Goal: Task Accomplishment & Management: Complete application form

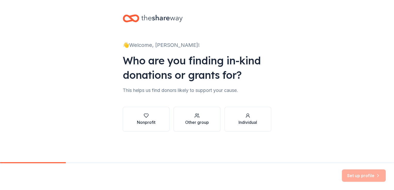
click at [145, 122] on div "Nonprofit" at bounding box center [146, 122] width 19 height 6
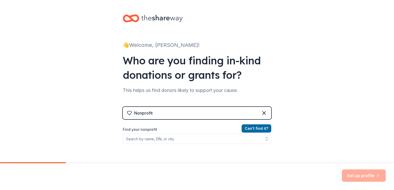
click at [229, 167] on div "Set up profile" at bounding box center [197, 176] width 394 height 27
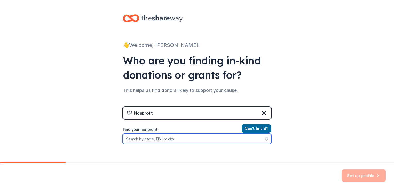
click at [145, 139] on input "Find your nonprofit" at bounding box center [197, 139] width 148 height 10
type input "rotacare"
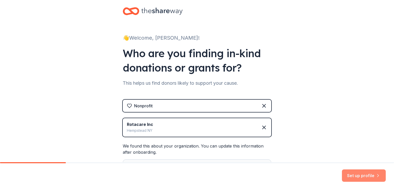
click at [358, 174] on button "Set up profile" at bounding box center [364, 176] width 44 height 12
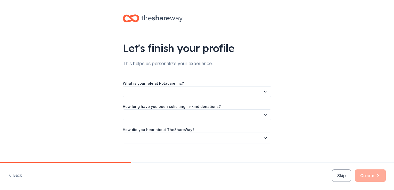
click at [132, 91] on button "button" at bounding box center [197, 91] width 148 height 11
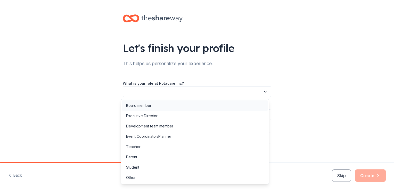
click at [140, 106] on div "Board member" at bounding box center [138, 106] width 25 height 6
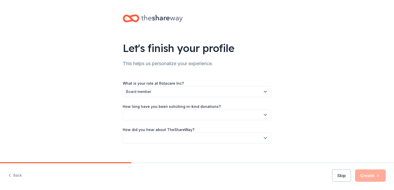
click at [144, 113] on button "button" at bounding box center [197, 114] width 148 height 11
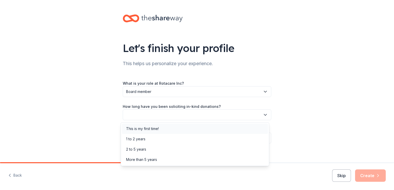
click at [155, 129] on div "This is my first time!" at bounding box center [142, 129] width 33 height 6
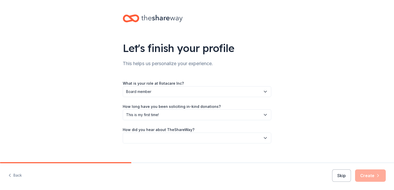
click at [172, 137] on button "button" at bounding box center [197, 138] width 148 height 11
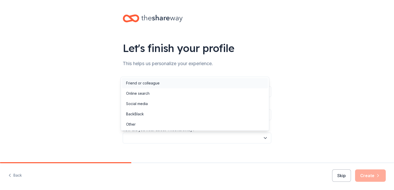
click at [140, 83] on div "Friend or colleague" at bounding box center [142, 83] width 33 height 6
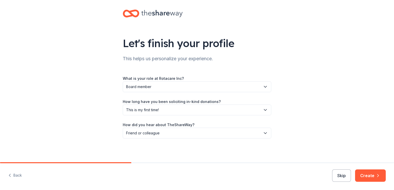
scroll to position [6, 0]
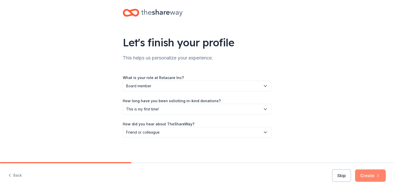
click at [369, 173] on button "Create" at bounding box center [370, 176] width 31 height 12
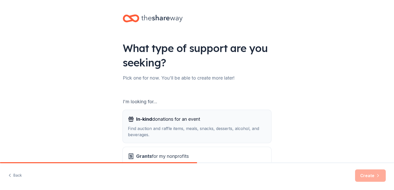
click at [172, 121] on span "In-kind donations for an event" at bounding box center [168, 119] width 64 height 8
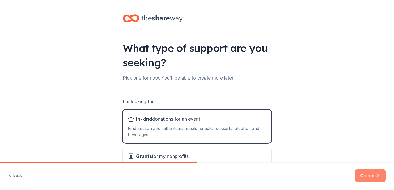
click at [366, 173] on button "Create" at bounding box center [370, 176] width 31 height 12
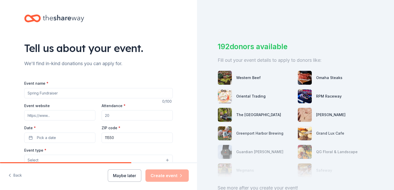
click at [30, 94] on input "Event name *" at bounding box center [98, 93] width 148 height 10
type input "Music Bingo"
click at [168, 125] on div "ZIP code * 11550" at bounding box center [137, 134] width 71 height 18
click at [43, 115] on input "Event website" at bounding box center [59, 115] width 71 height 10
type input "o"
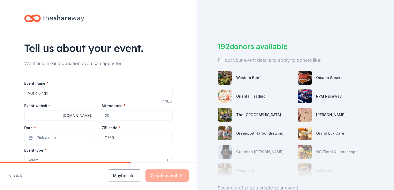
type input ".rotacareny.org"
click at [123, 116] on input "Attendance *" at bounding box center [137, 115] width 71 height 10
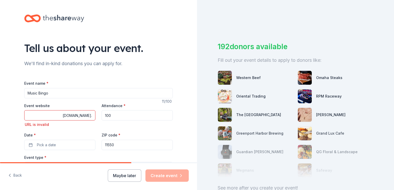
type input "100"
click at [36, 116] on input ".rotacareny.org" at bounding box center [59, 115] width 71 height 10
paste input "https://www.rotacareny.org/"
drag, startPoint x: 89, startPoint y: 115, endPoint x: 9, endPoint y: 111, distance: 80.2
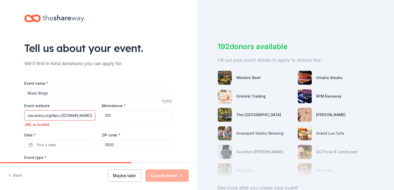
click at [10, 112] on div "Tell us about your event. We'll find in-kind donations you can apply for. Event…" at bounding box center [98, 175] width 197 height 350
drag, startPoint x: 90, startPoint y: 115, endPoint x: 86, endPoint y: 116, distance: 4.5
click at [86, 116] on input ".rotacareny.orghttps://www.rotacaren" at bounding box center [59, 115] width 71 height 10
type input "n"
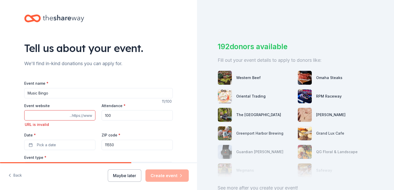
paste input "https://www.rotacareny.org/"
type input "https://www.rotacareny.org/"
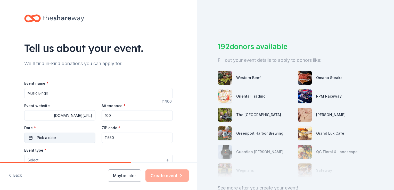
click at [58, 137] on button "Pick a date" at bounding box center [59, 138] width 71 height 10
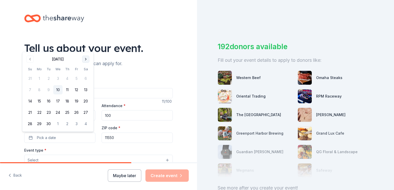
click at [86, 59] on button "Go to next month" at bounding box center [85, 59] width 7 height 7
click at [48, 89] on button "7" at bounding box center [48, 89] width 9 height 9
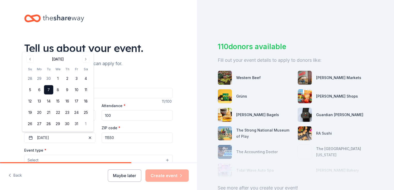
scroll to position [94, 0]
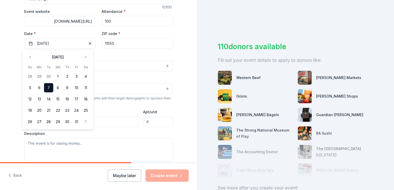
click at [182, 76] on div "Tell us about your event. We'll find in-kind donations you can apply for. Event…" at bounding box center [98, 77] width 197 height 343
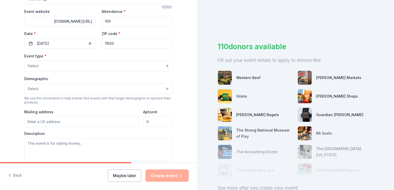
click at [43, 64] on button "Select" at bounding box center [98, 66] width 148 height 11
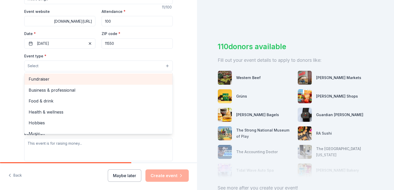
click at [45, 78] on span "Fundraiser" at bounding box center [99, 79] width 140 height 7
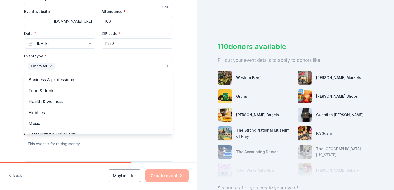
click at [182, 64] on div "Tell us about your event. We'll find in-kind donations you can apply for. Event…" at bounding box center [98, 77] width 197 height 343
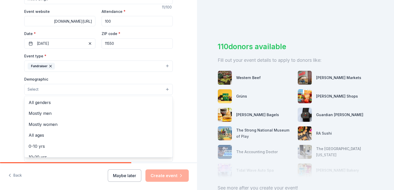
click at [41, 88] on button "Select" at bounding box center [98, 89] width 148 height 11
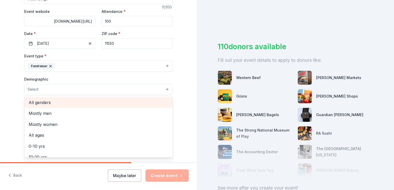
click at [45, 103] on span "All genders" at bounding box center [99, 102] width 140 height 7
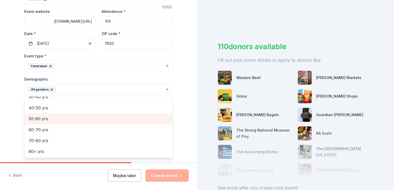
scroll to position [0, 0]
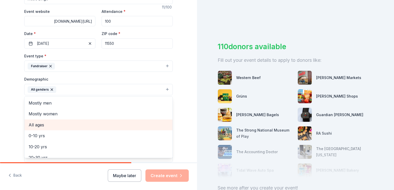
click at [47, 125] on span "All ages" at bounding box center [99, 125] width 140 height 7
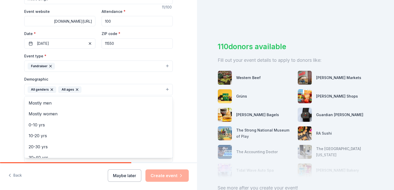
click at [183, 87] on div "Tell us about your event. We'll find in-kind donations you can apply for. Event…" at bounding box center [98, 78] width 197 height 344
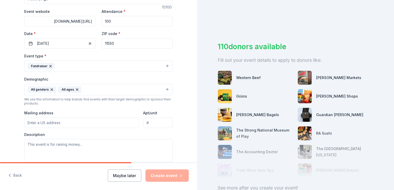
click at [57, 121] on input "Mailing address" at bounding box center [81, 123] width 115 height 10
type input "175 Fulton Avenue, Suite 206"
click at [177, 114] on div "Tell us about your event. We'll find in-kind donations you can apply for. Event…" at bounding box center [98, 78] width 165 height 344
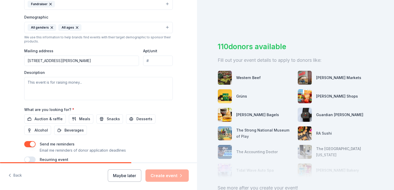
scroll to position [157, 0]
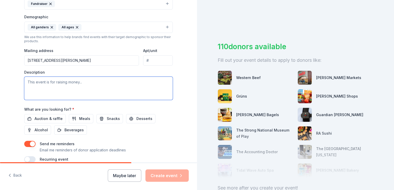
click at [55, 82] on textarea at bounding box center [98, 88] width 148 height 23
type textarea "T"
paste textarea "upporting RotaCare’s mission to provide free healthcare to neighbors in need."
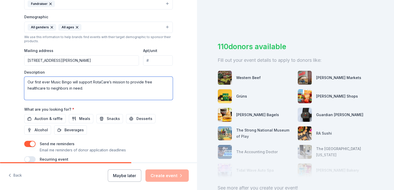
click at [28, 82] on textarea "Our first ever Music Bingo will support RotaCare’s mission to provide free heal…" at bounding box center [98, 88] width 148 height 23
click at [107, 89] on textarea "Proceeds from our first ever Music Bingo will support RotaCare’s mission to pro…" at bounding box center [98, 88] width 148 height 23
click at [119, 88] on textarea "Proceeds from our first ever Music Bingo will support RotaCare’s mission to pro…" at bounding box center [98, 88] width 148 height 23
paste textarea "et ready for a night of music, fun, and prizes at Revel in Garden City on Octob…"
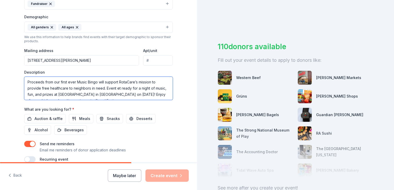
scroll to position [3, 0]
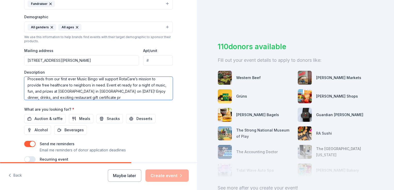
click at [134, 85] on textarea "Proceeds from our first ever Music Bingo will support RotaCare’s mission to pro…" at bounding box center [98, 88] width 148 height 23
click at [26, 91] on textarea "Proceeds from our first ever Music Bingo will support RotaCare’s mission to pro…" at bounding box center [98, 88] width 148 height 23
drag, startPoint x: 114, startPoint y: 91, endPoint x: 26, endPoint y: 63, distance: 91.8
click at [47, 91] on textarea "Proceeds from our first ever Music Bingo will support RotaCare’s mission to pro…" at bounding box center [98, 88] width 148 height 23
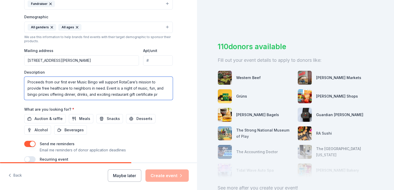
scroll to position [181, 0]
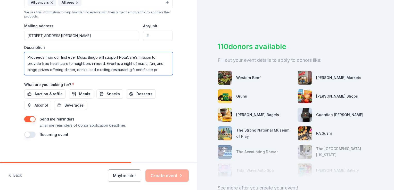
click at [159, 71] on textarea "Proceeds from our first ever Music Bingo will support RotaCare’s mission to pro…" at bounding box center [98, 63] width 148 height 23
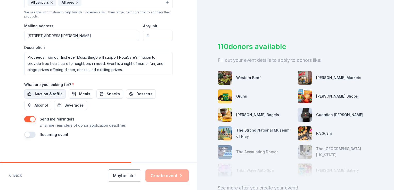
click at [49, 94] on span "Auction & raffle" at bounding box center [49, 94] width 28 height 6
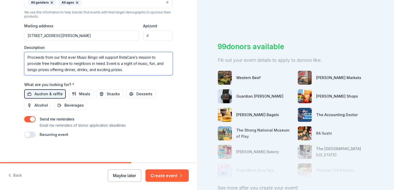
click at [121, 70] on textarea "Proceeds from our first ever Music Bingo will support RotaCare’s mission to pro…" at bounding box center [98, 63] width 148 height 23
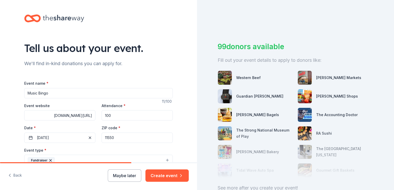
scroll to position [94, 0]
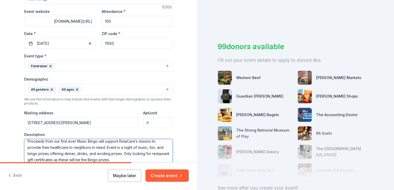
type textarea "Proceeds from our first ever Music Bingo will support RotaCare’s mission to pro…"
click at [117, 43] on input "11550" at bounding box center [137, 43] width 71 height 10
type input "11530"
click at [184, 60] on div "Tell us about your event. We'll find in-kind donations you can apply for. Event…" at bounding box center [98, 78] width 197 height 344
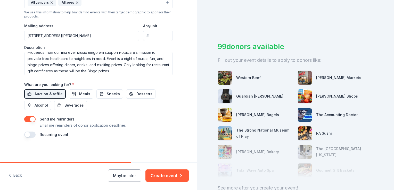
scroll to position [6, 0]
click at [167, 173] on button "Create event" at bounding box center [166, 176] width 43 height 12
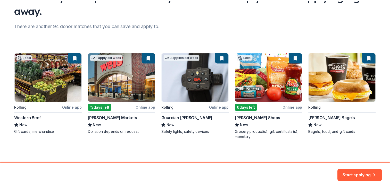
scroll to position [54, 0]
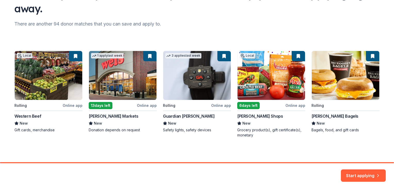
click at [353, 171] on button "Start applying" at bounding box center [363, 173] width 45 height 12
click at [360, 173] on div "Start applying" at bounding box center [363, 176] width 45 height 12
drag, startPoint x: 360, startPoint y: 173, endPoint x: 346, endPoint y: 141, distance: 34.4
click at [346, 141] on div "Here are your top matches. They're saved to help you start applying right away.…" at bounding box center [196, 54] width 381 height 217
click at [56, 81] on div "Local Rolling Online app Western Beef New Gift cards, merchandise 1 apply last …" at bounding box center [196, 94] width 365 height 87
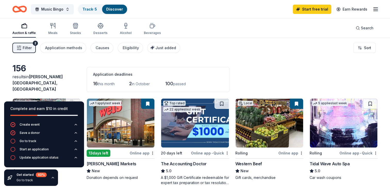
scroll to position [94, 0]
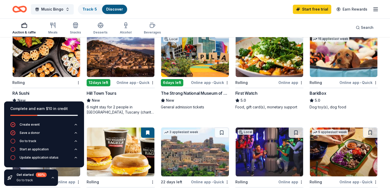
scroll to position [280, 0]
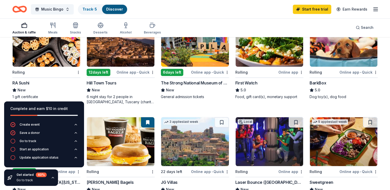
click at [20, 80] on div "RA Sushi" at bounding box center [20, 83] width 17 height 6
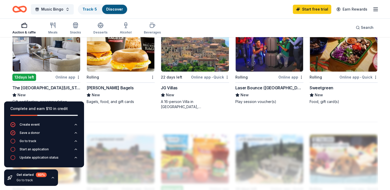
click at [323, 85] on div "Sweetgreen" at bounding box center [321, 88] width 24 height 6
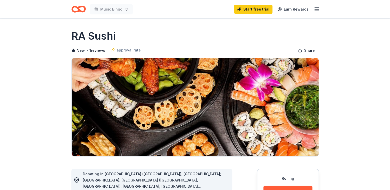
scroll to position [94, 0]
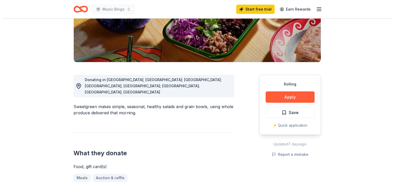
scroll to position [189, 0]
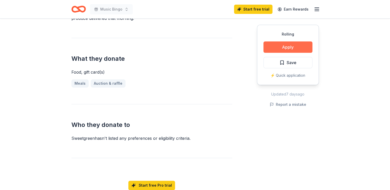
click at [286, 45] on button "Apply" at bounding box center [287, 46] width 49 height 11
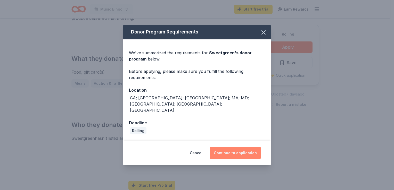
drag, startPoint x: 247, startPoint y: 146, endPoint x: 250, endPoint y: 145, distance: 3.3
click at [249, 147] on button "Continue to application" at bounding box center [234, 153] width 51 height 12
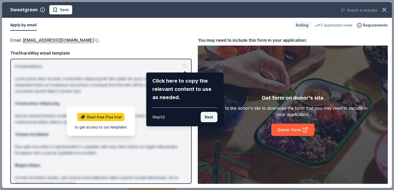
click at [207, 116] on button "Next" at bounding box center [208, 117] width 17 height 10
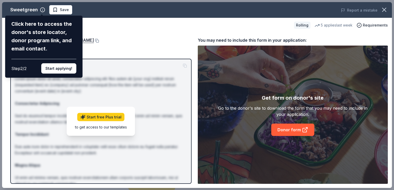
click at [207, 116] on div "Sweetgreen Click here to access the donor's store locator, donor program link, …" at bounding box center [197, 95] width 390 height 186
click at [112, 30] on div "Sweetgreen Click here to access the donor's store locator, donor program link, …" at bounding box center [197, 95] width 390 height 186
click at [126, 26] on div "Sweetgreen Click here to access the donor's store locator, donor program link, …" at bounding box center [197, 95] width 390 height 186
click at [291, 130] on div "Sweetgreen Click here to access the donor's store locator, donor program link, …" at bounding box center [197, 95] width 390 height 186
drag, startPoint x: 306, startPoint y: 24, endPoint x: 269, endPoint y: 20, distance: 36.8
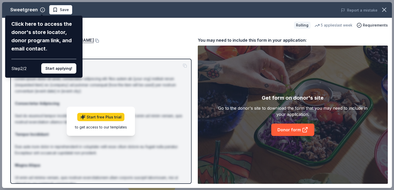
click at [306, 24] on div "Sweetgreen Click here to access the donor's store locator, donor program link, …" at bounding box center [197, 95] width 390 height 186
click at [58, 69] on button "Start applying!" at bounding box center [58, 68] width 35 height 10
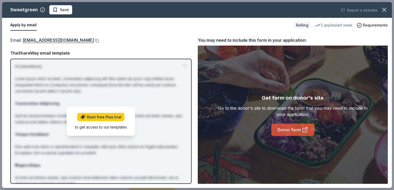
click at [283, 130] on link "Donor form" at bounding box center [292, 130] width 43 height 12
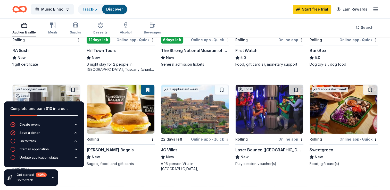
scroll to position [217, 0]
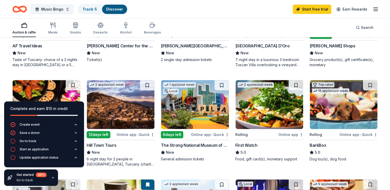
drag, startPoint x: 382, startPoint y: 183, endPoint x: 394, endPoint y: 203, distance: 24.1
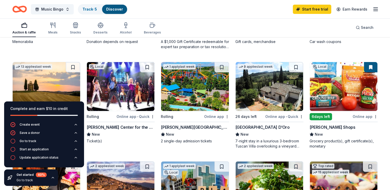
scroll to position [123, 0]
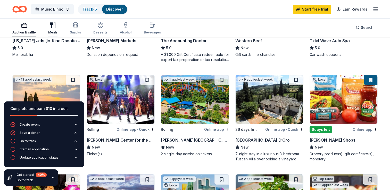
click at [55, 26] on icon "button" at bounding box center [53, 25] width 6 height 6
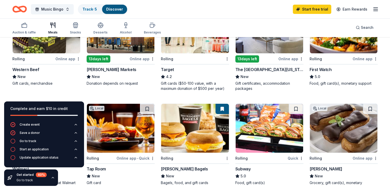
scroll to position [189, 0]
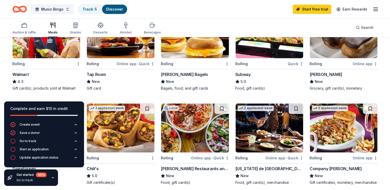
click at [110, 47] on img at bounding box center [120, 33] width 67 height 49
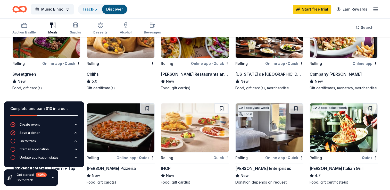
click at [94, 71] on div "Chili's" at bounding box center [93, 74] width 12 height 6
click at [196, 71] on div "Marrello Restaurants and Catering" at bounding box center [195, 74] width 68 height 6
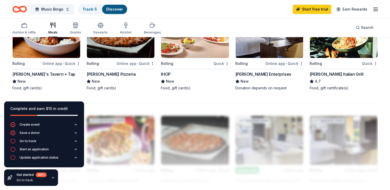
click at [166, 74] on div "IHOP" at bounding box center [166, 74] width 10 height 6
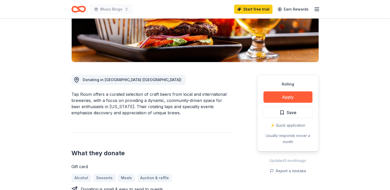
scroll to position [189, 0]
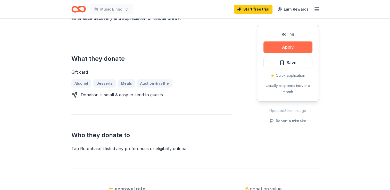
click at [285, 46] on button "Apply" at bounding box center [287, 46] width 49 height 11
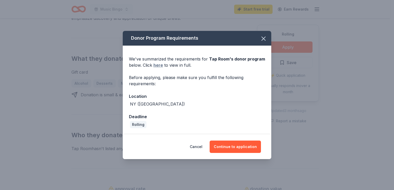
click at [154, 65] on link "here" at bounding box center [158, 65] width 10 height 6
click at [264, 37] on icon "button" at bounding box center [263, 38] width 7 height 7
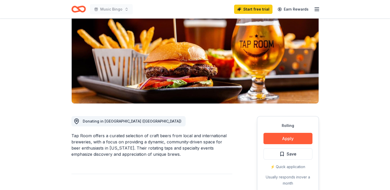
scroll to position [0, 0]
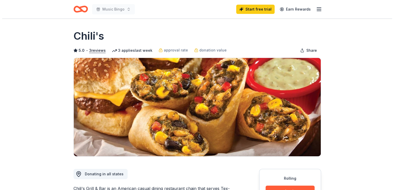
scroll to position [94, 0]
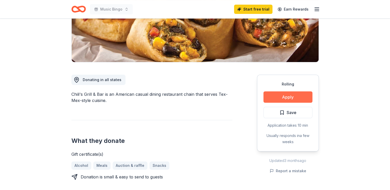
click at [283, 94] on button "Apply" at bounding box center [287, 96] width 49 height 11
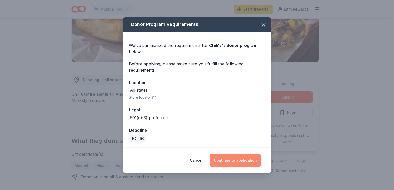
click at [227, 159] on button "Continue to application" at bounding box center [234, 160] width 51 height 12
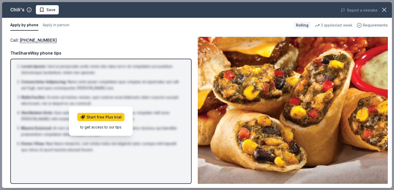
click at [367, 24] on span "Requirements" at bounding box center [374, 25] width 25 height 6
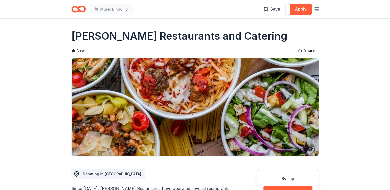
scroll to position [94, 0]
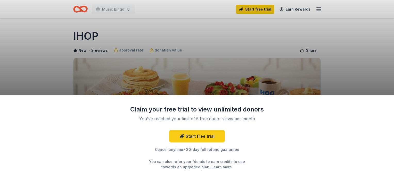
drag, startPoint x: 110, startPoint y: 21, endPoint x: 108, endPoint y: 18, distance: 3.9
click at [110, 21] on div "Claim your free trial to view unlimited donors You've reached your limit of 5 f…" at bounding box center [197, 95] width 394 height 190
